Goal: Find specific page/section: Find specific page/section

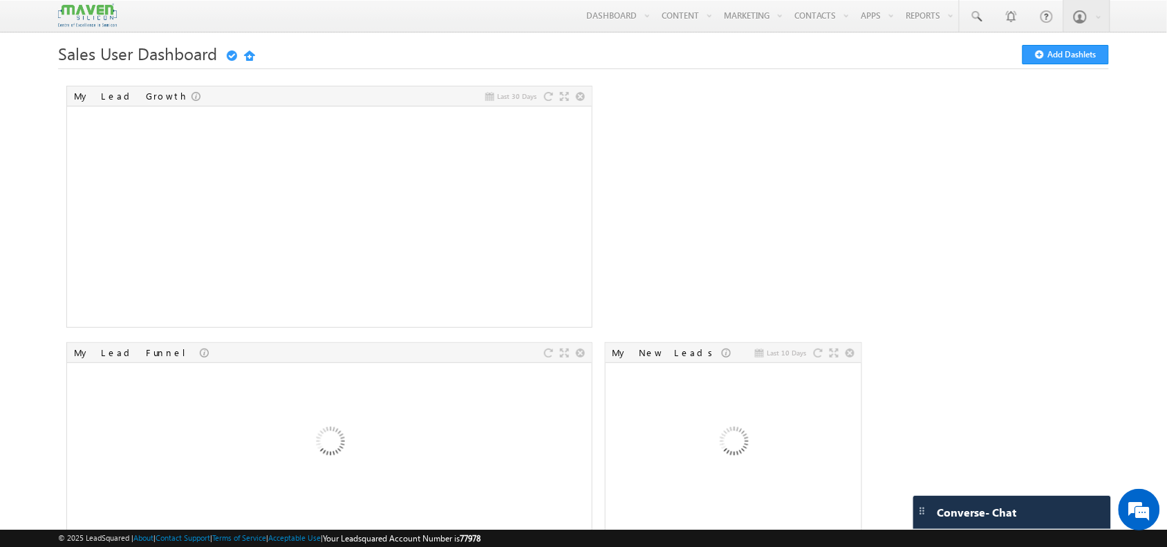
click at [335, 330] on li "Last 30 Days My Lead Growth" at bounding box center [334, 211] width 537 height 252
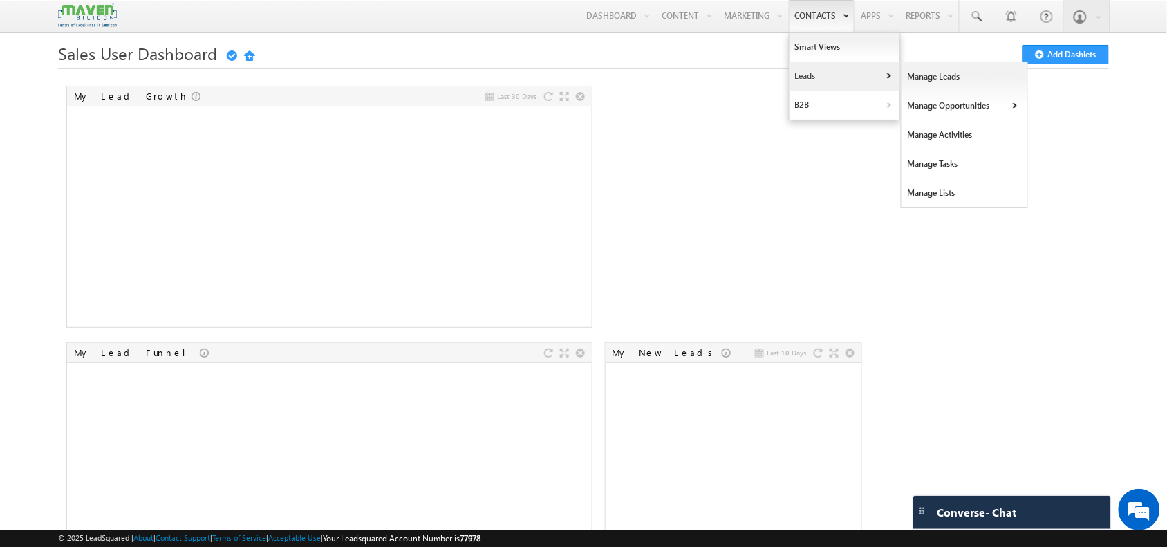
click at [816, 68] on link "Leads" at bounding box center [845, 76] width 111 height 29
click at [907, 81] on link "Manage Leads" at bounding box center [965, 76] width 127 height 29
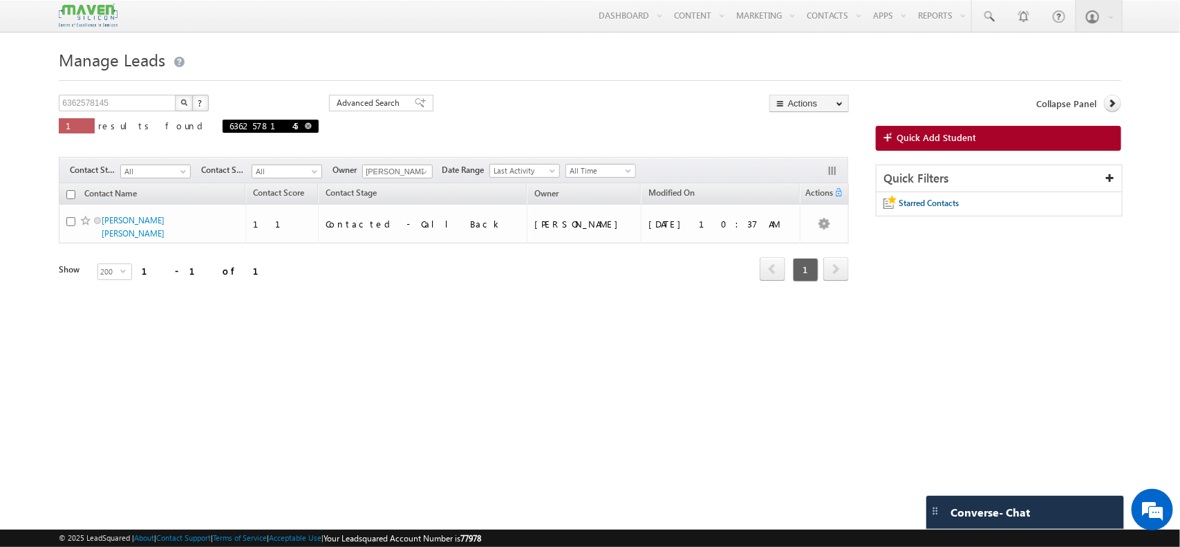
click at [305, 126] on span at bounding box center [308, 125] width 7 height 7
type input "Search Contacts"
